Goal: Find specific page/section: Find specific page/section

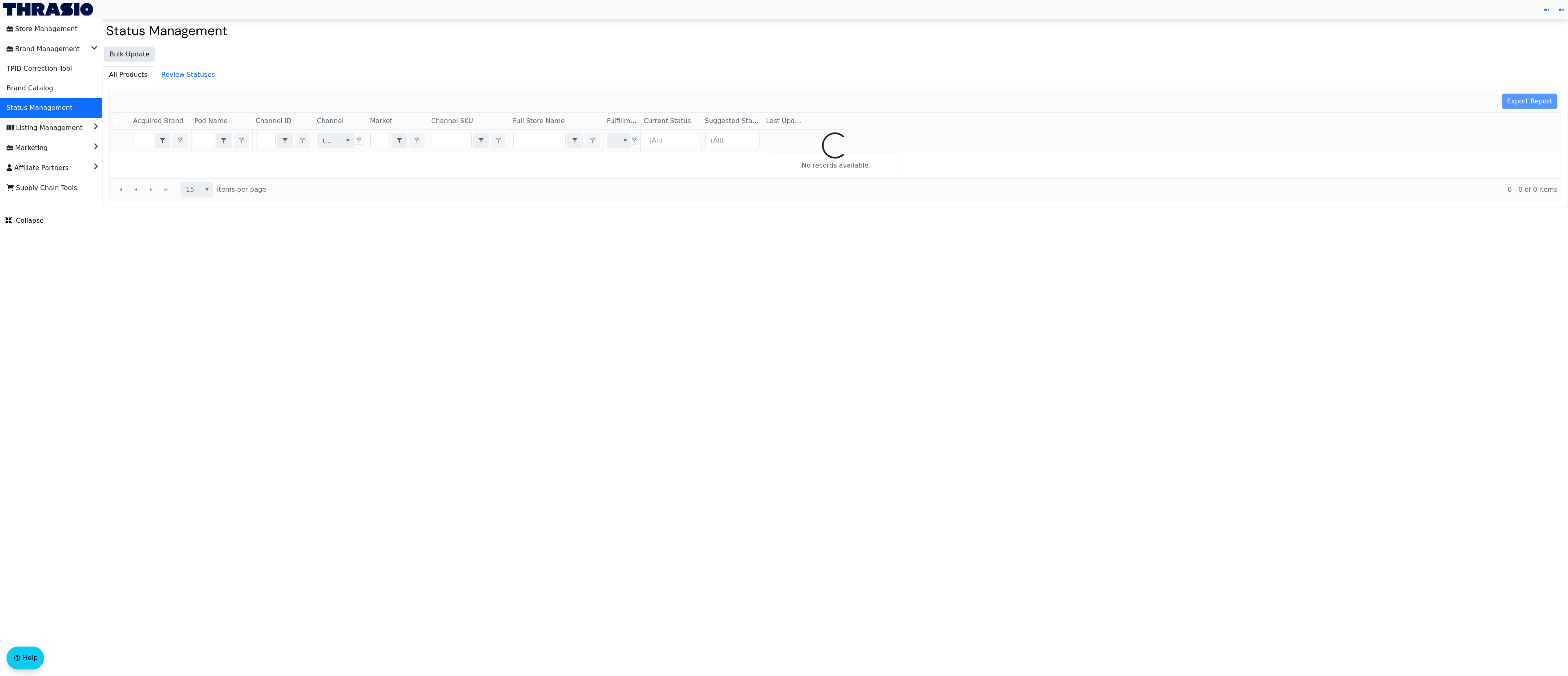
checkbox input "false"
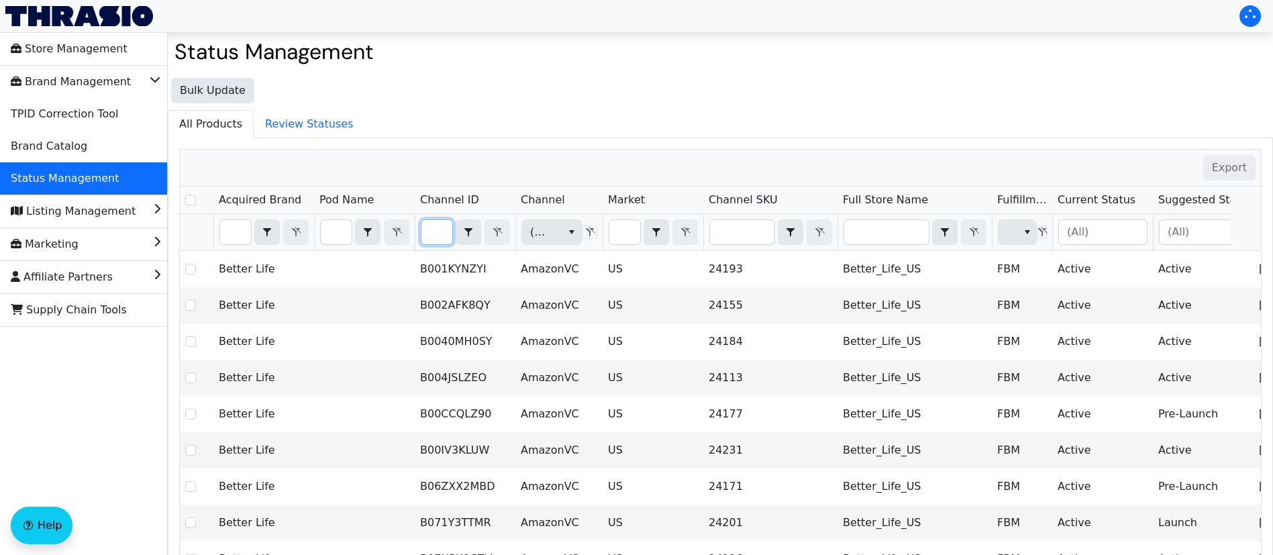
click at [444, 229] on input "Filter" at bounding box center [436, 232] width 31 height 24
type input "KY-HOK-GPLwQ-2p-3"
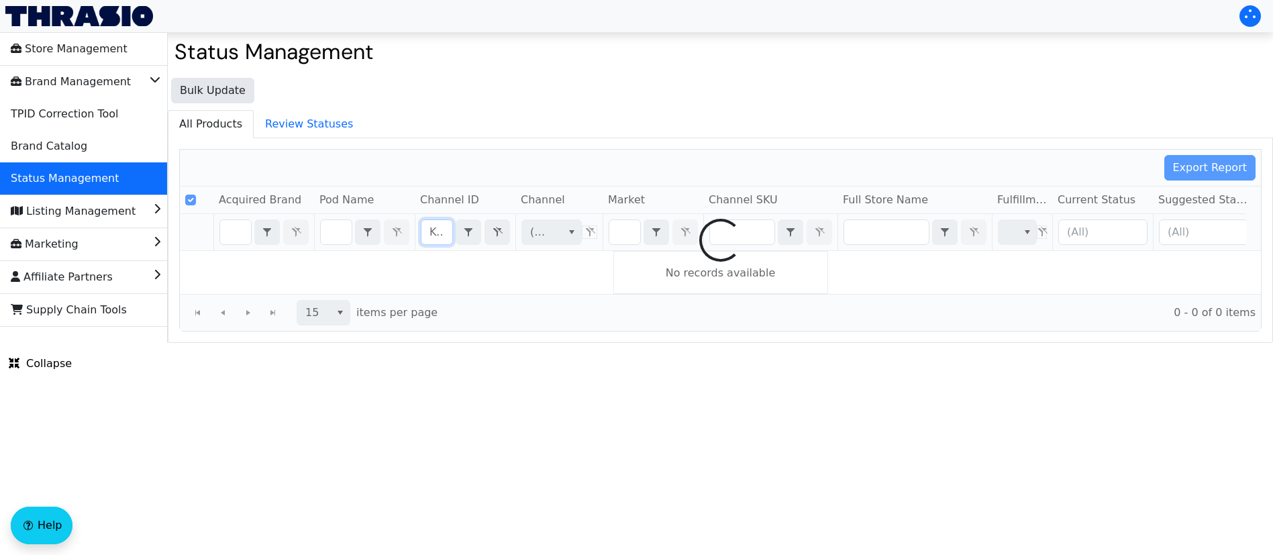
checkbox input "true"
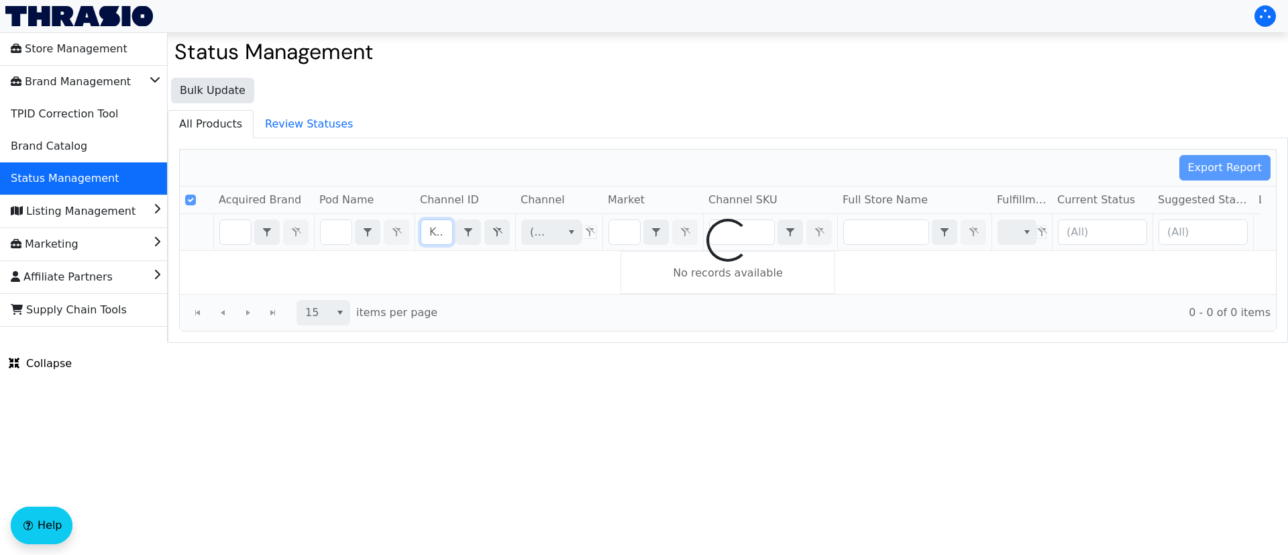
scroll to position [0, 97]
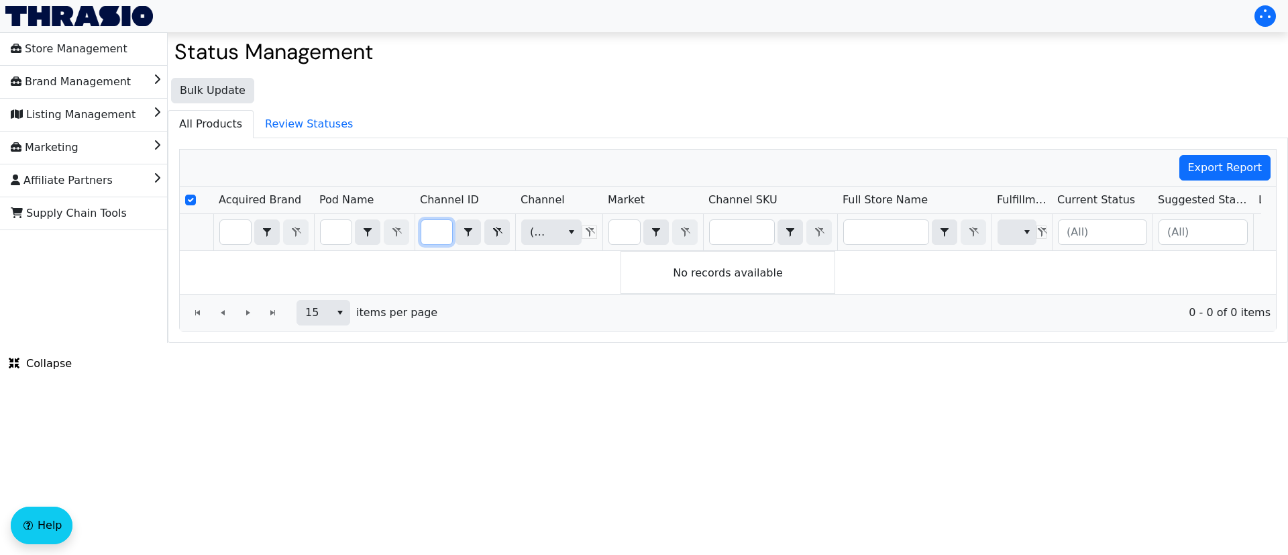
type input "KY-HOK-GPLwQ-2p-3"
click at [626, 232] on input "Filter" at bounding box center [624, 232] width 31 height 24
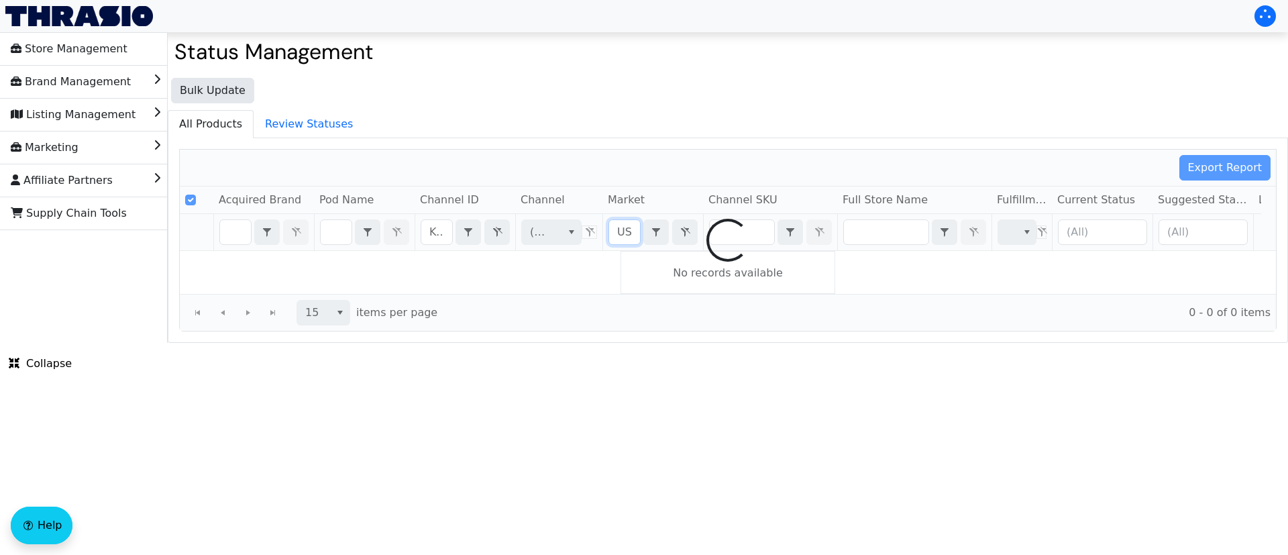
type input "US"
click at [433, 237] on div at bounding box center [728, 240] width 1096 height 181
click at [441, 229] on div at bounding box center [728, 240] width 1096 height 181
click at [440, 231] on div at bounding box center [728, 240] width 1096 height 181
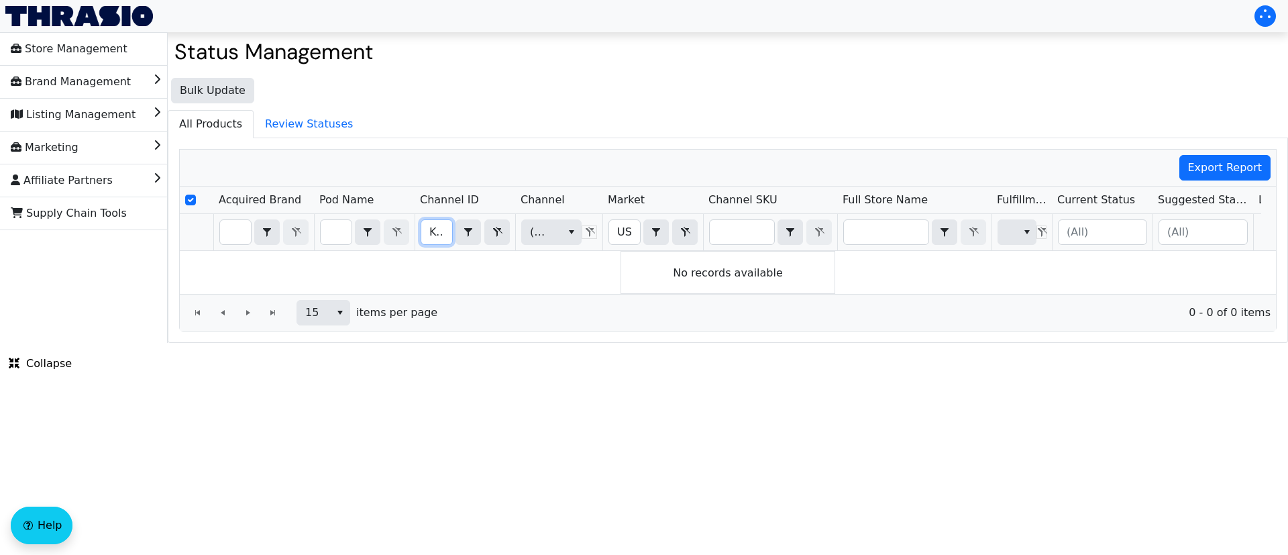
drag, startPoint x: 439, startPoint y: 231, endPoint x: 527, endPoint y: 250, distance: 89.9
click at [439, 230] on input "KY-HOK-GPLwQ-2p-3" at bounding box center [436, 232] width 31 height 24
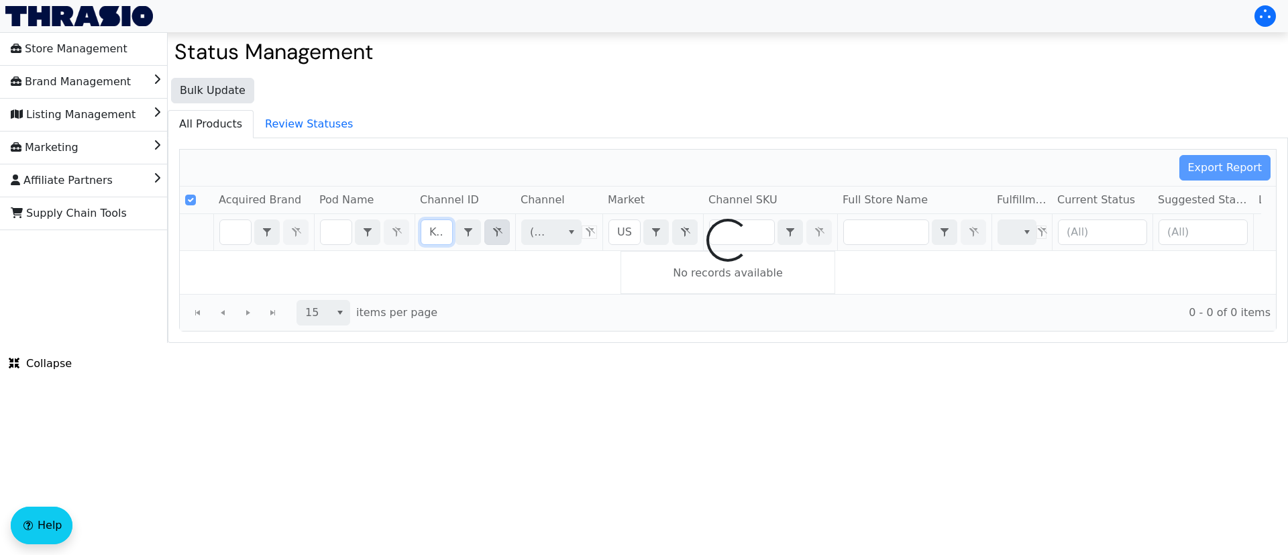
type input "BKY-HOK-GPLwQ-2p-3"
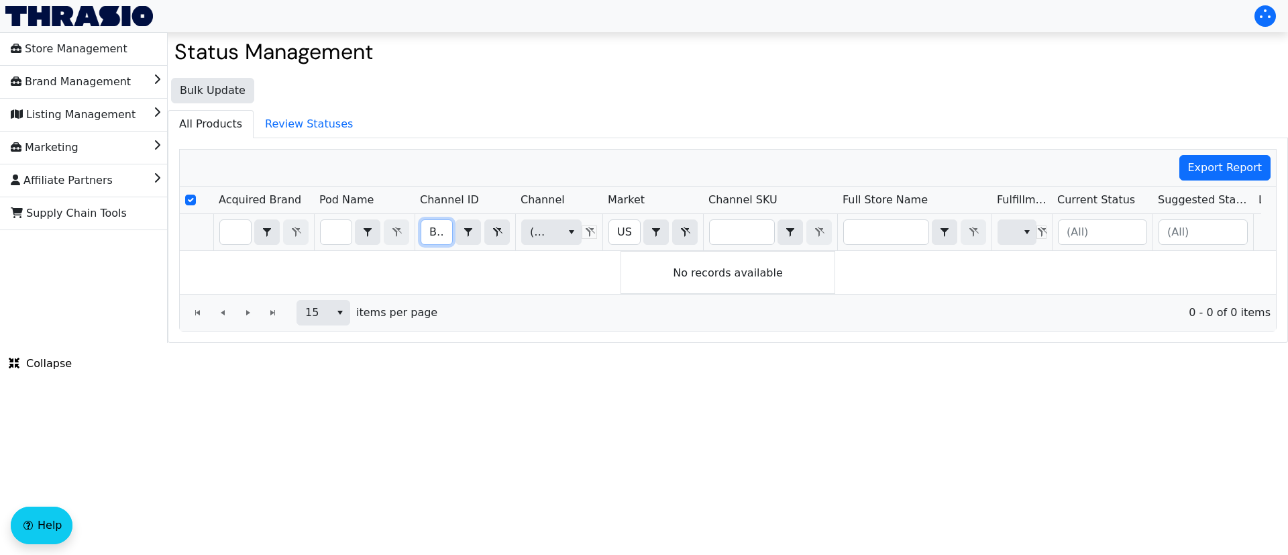
scroll to position [0, 104]
drag, startPoint x: 433, startPoint y: 231, endPoint x: 729, endPoint y: 275, distance: 299.0
click at [729, 275] on div "Acquired Brand Pod Name Channel ID Channel Market Channel SKU Full Store Name F…" at bounding box center [728, 239] width 1096 height 107
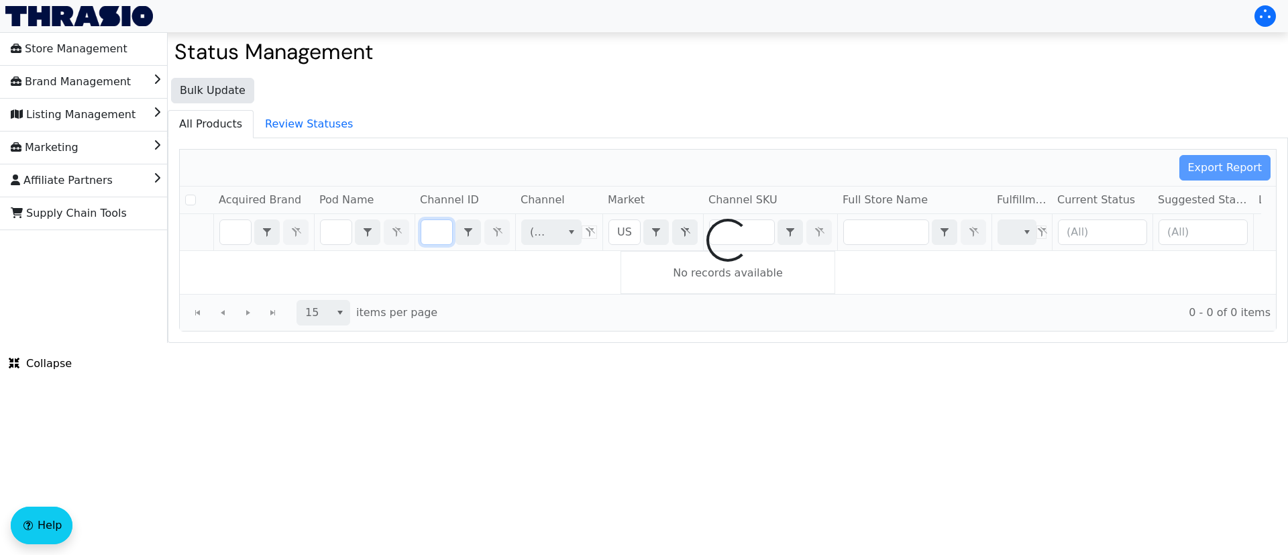
checkbox input "false"
type input "b"
checkbox input "false"
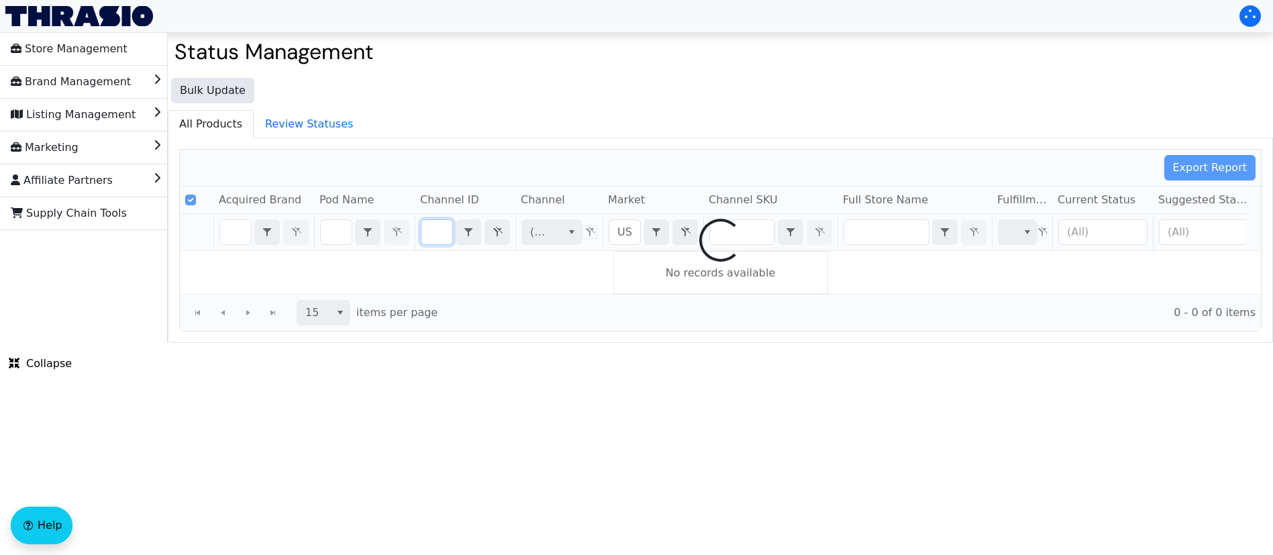
checkbox input "true"
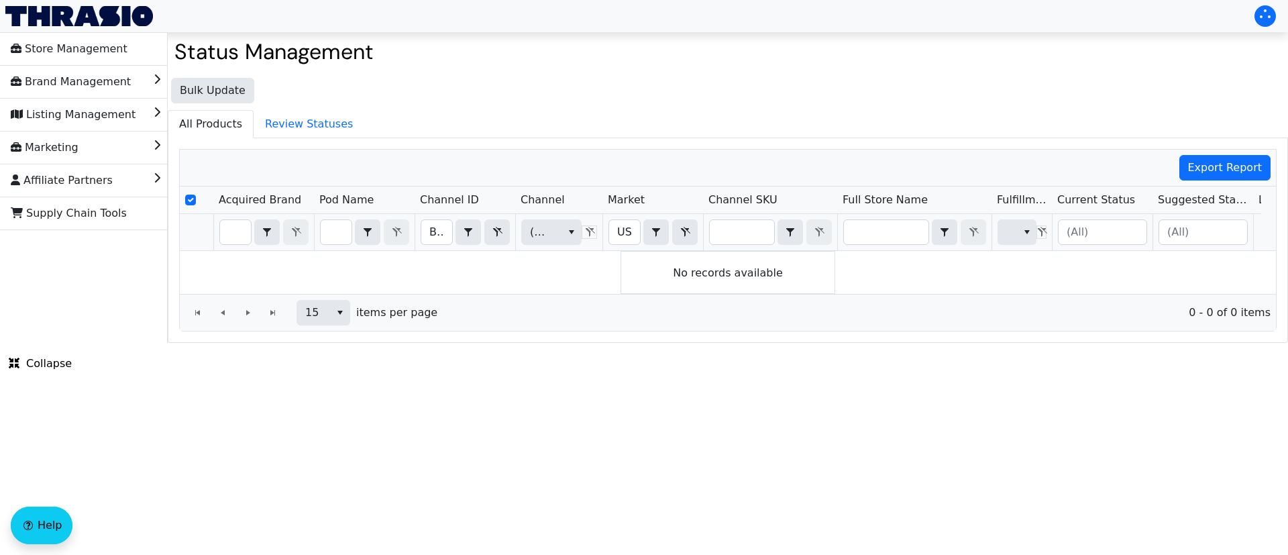
drag, startPoint x: 178, startPoint y: 458, endPoint x: 184, endPoint y: 449, distance: 9.7
click at [180, 343] on html "Store Management Brand Management Listing Management Marketing Affiliate Partne…" at bounding box center [644, 171] width 1288 height 343
drag, startPoint x: 435, startPoint y: 238, endPoint x: 624, endPoint y: 229, distance: 189.4
click at [624, 229] on tr "BKY-HOK-GPLwQ-2p-3 Contains (All) US Contains (All)" at bounding box center [787, 232] width 1214 height 37
type input "B01LYNW421"
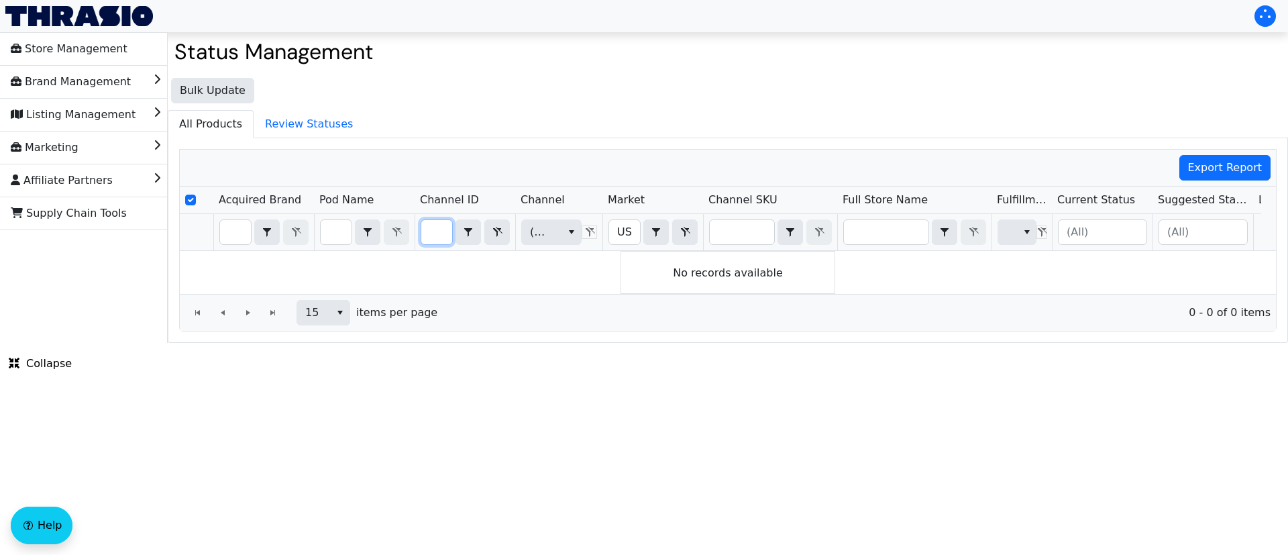
scroll to position [0, 54]
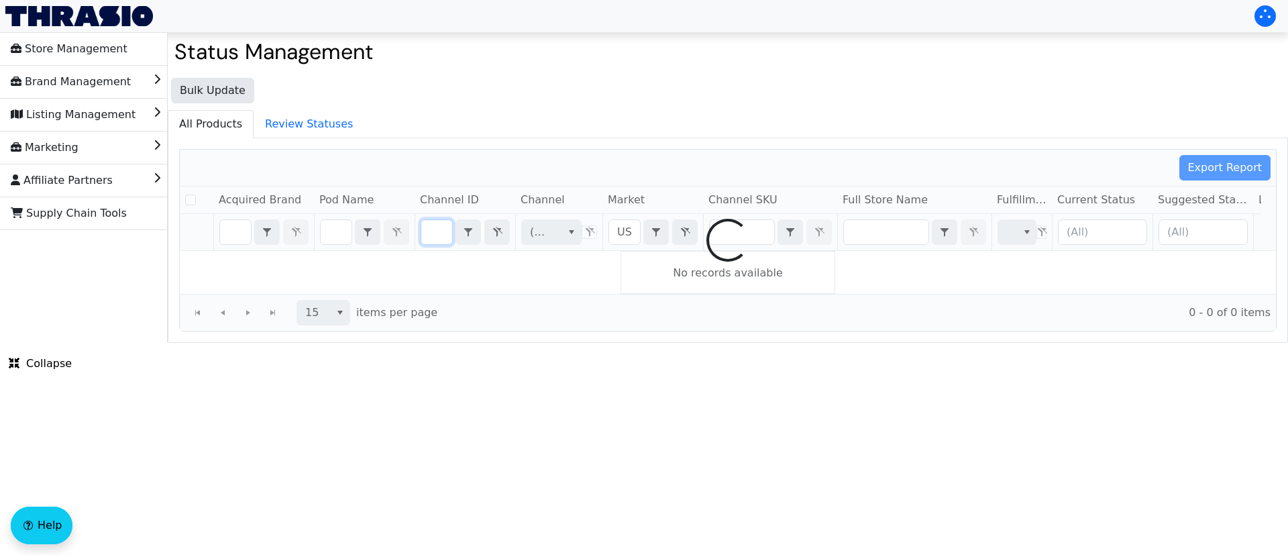
checkbox input "false"
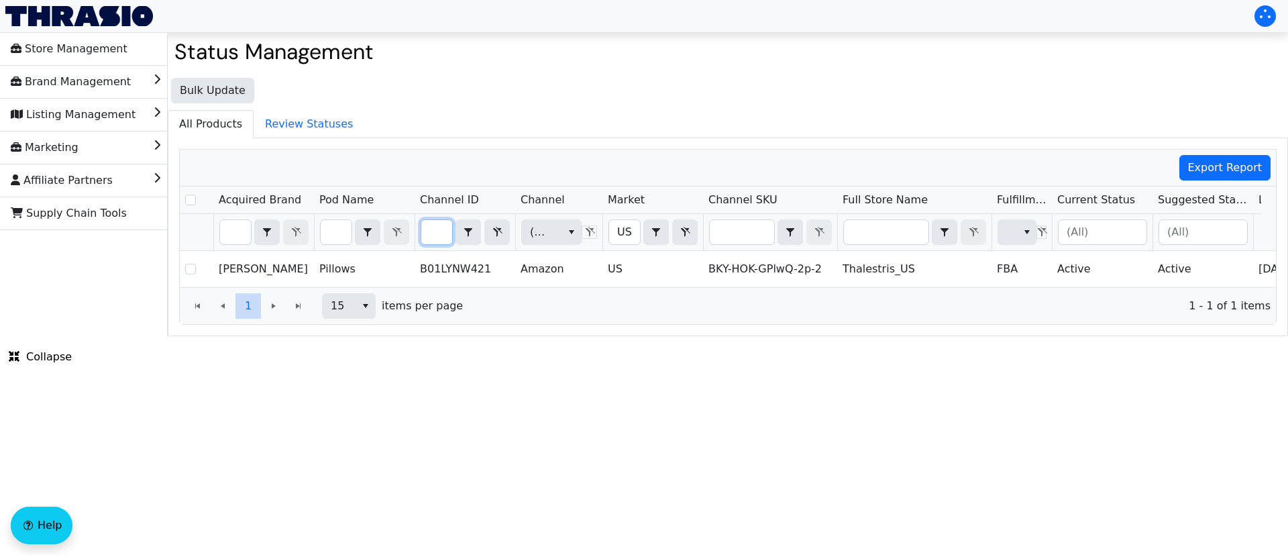
type input "B01LYNW421"
click at [603, 336] on html "Store Management Brand Management Listing Management Marketing Affiliate Partne…" at bounding box center [644, 168] width 1288 height 336
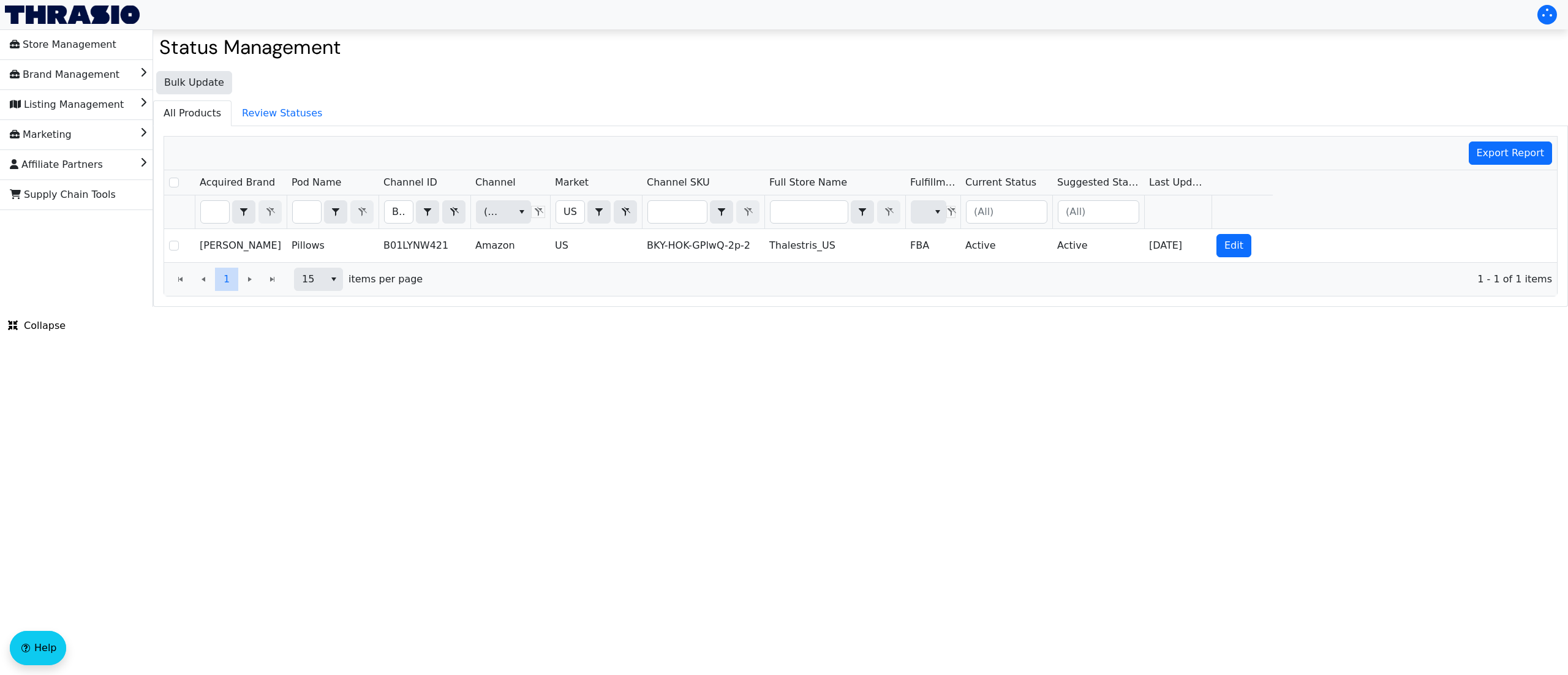
click at [684, 307] on html "Store Management Brand Management Listing Management Marketing Affiliate Partne…" at bounding box center [784, 153] width 1568 height 307
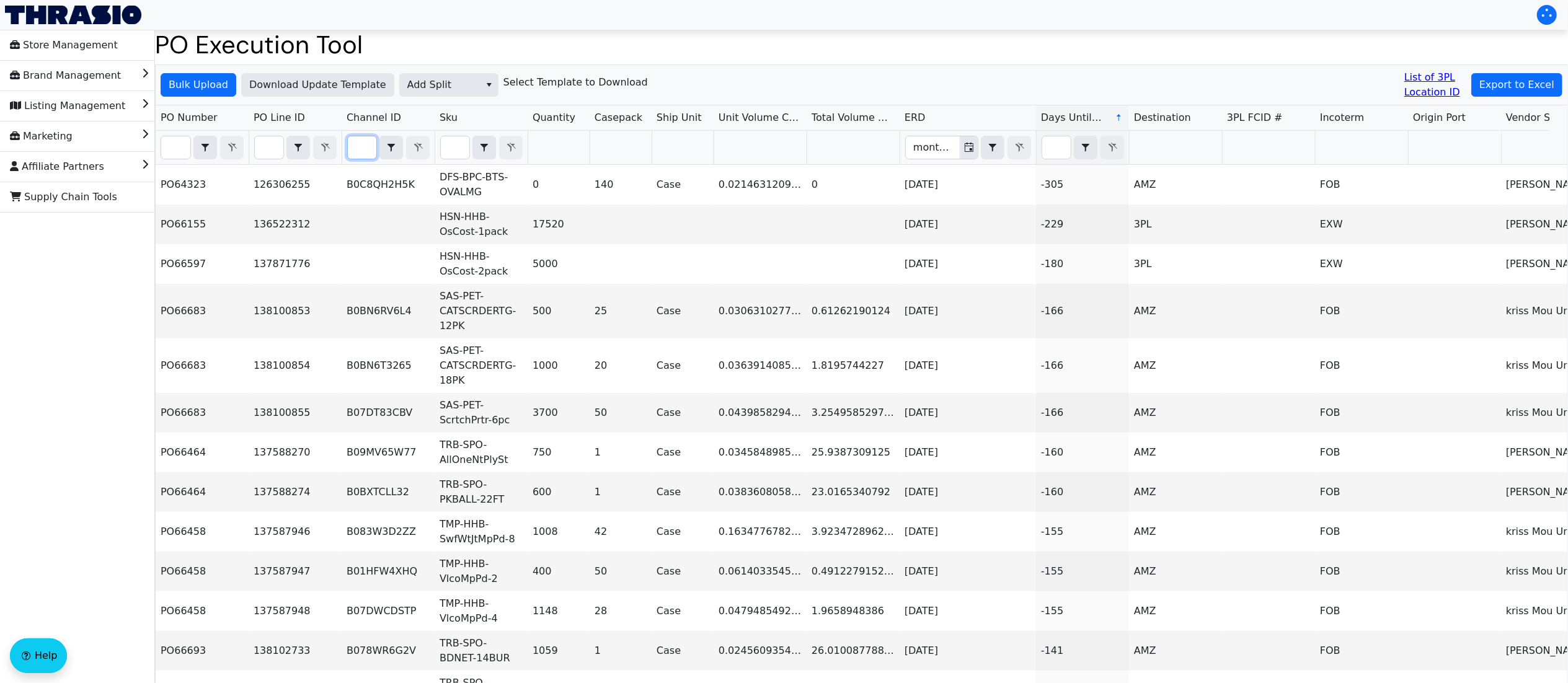
click at [370, 150] on input "Filter" at bounding box center [361, 148] width 29 height 22
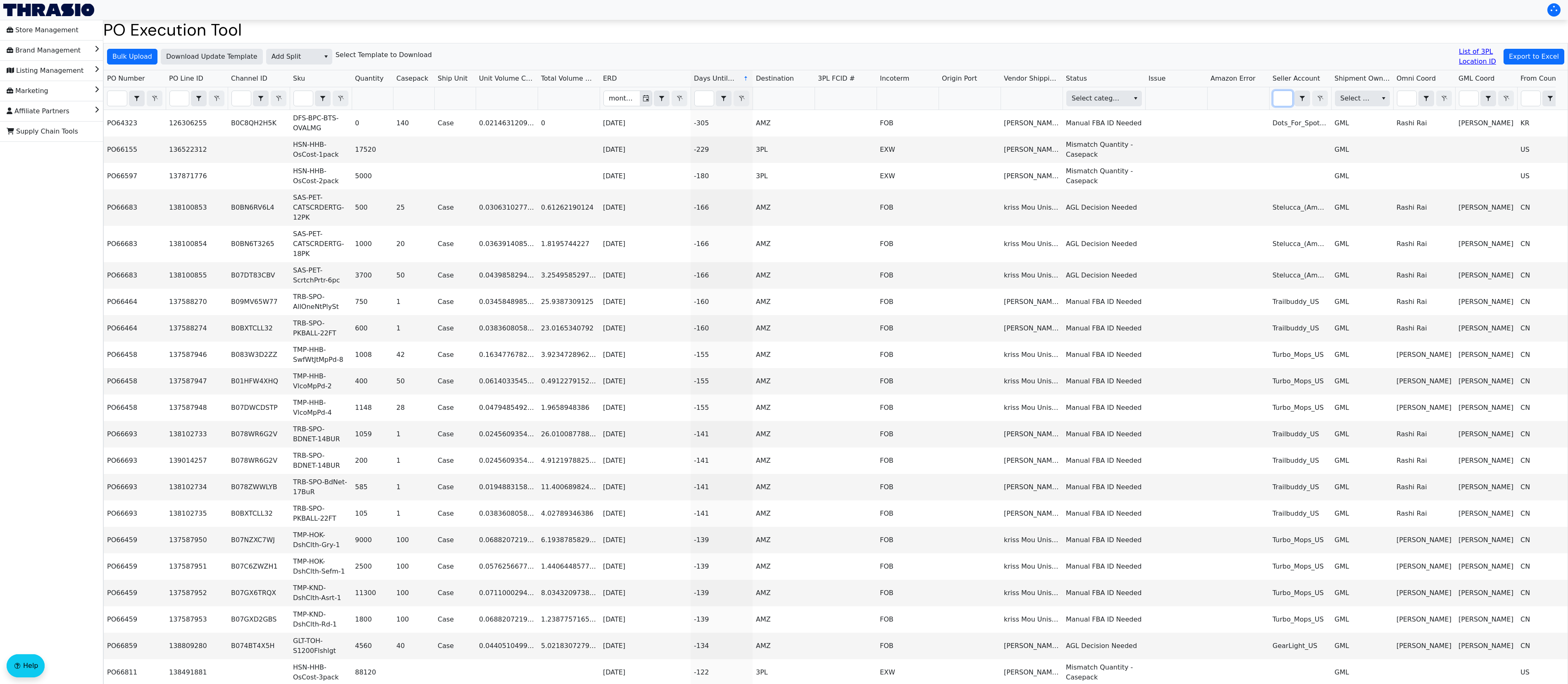
click at [1058, 100] on input "Filter" at bounding box center [1283, 99] width 19 height 15
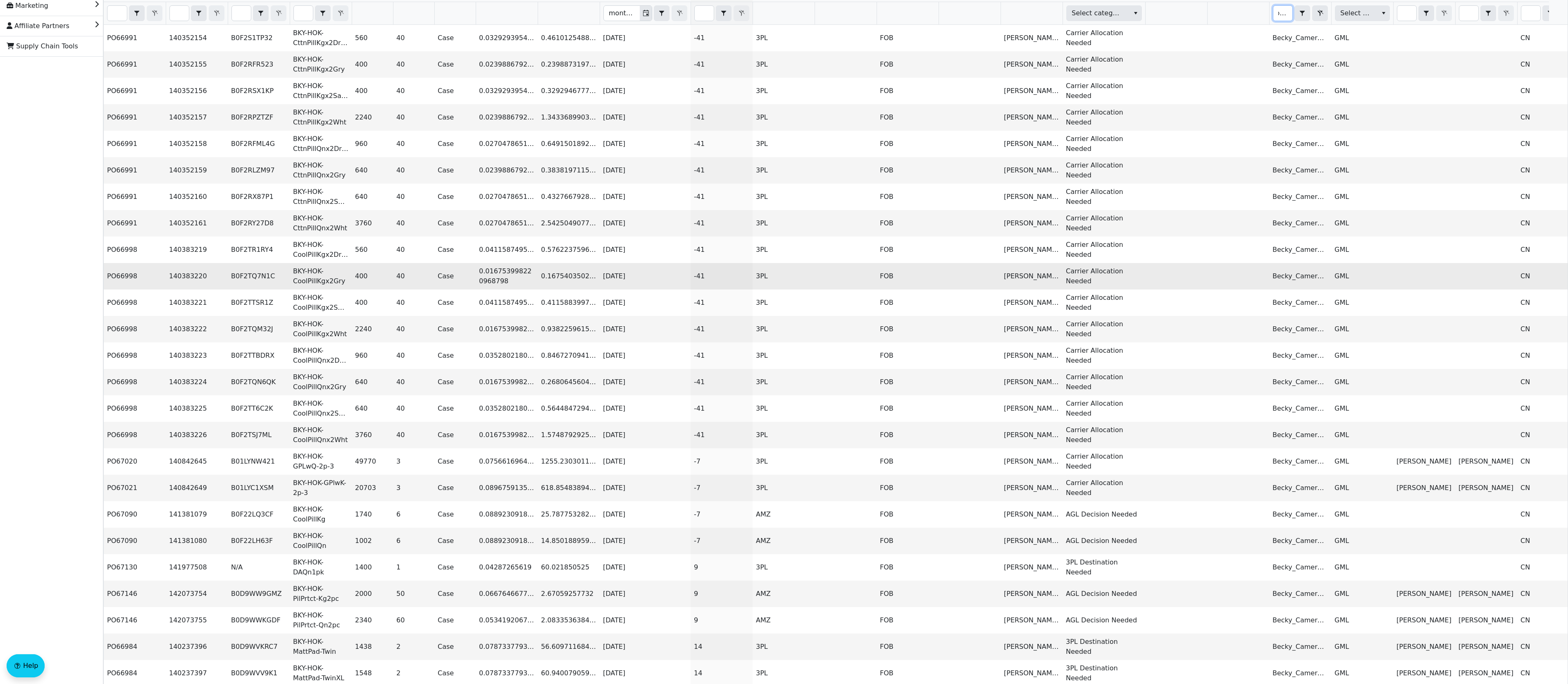
scroll to position [124, 0]
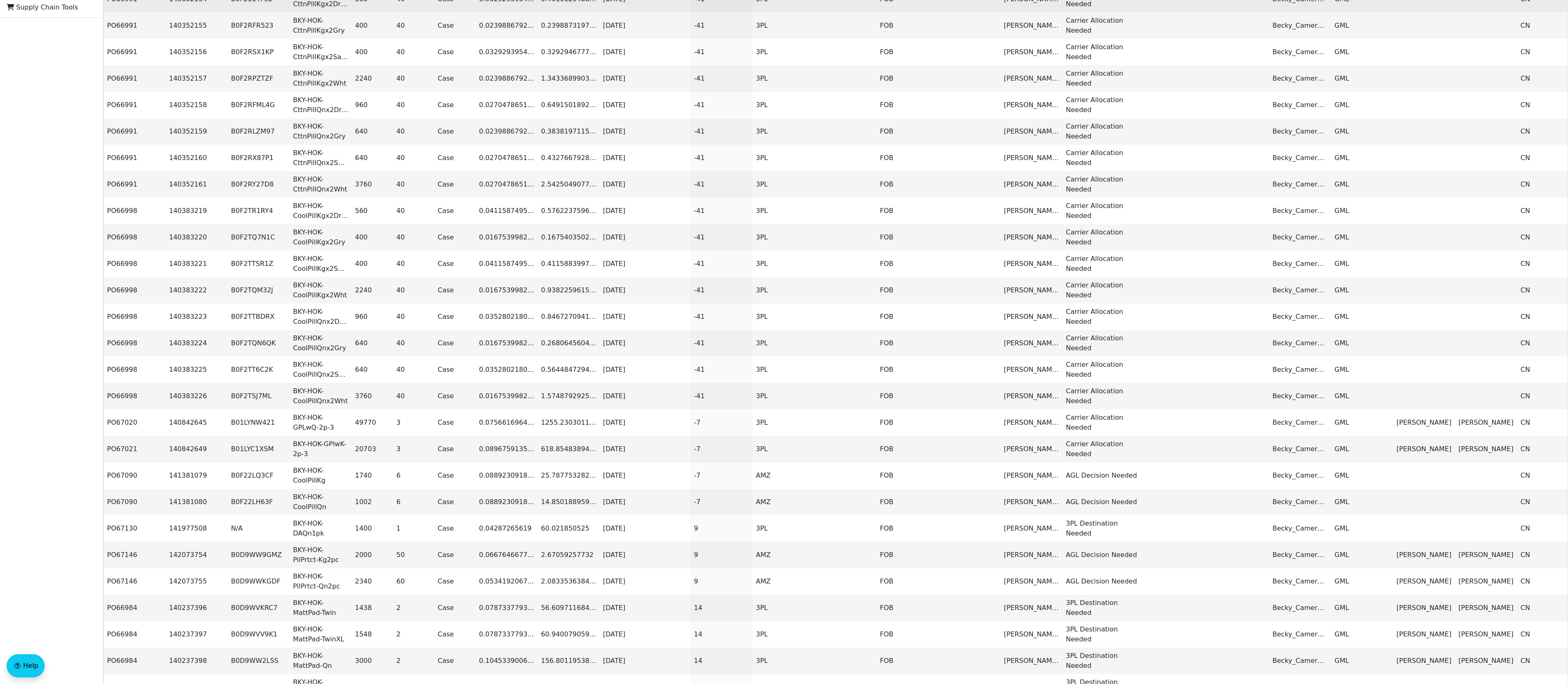
type input "bec"
